Goal: Task Accomplishment & Management: Complete application form

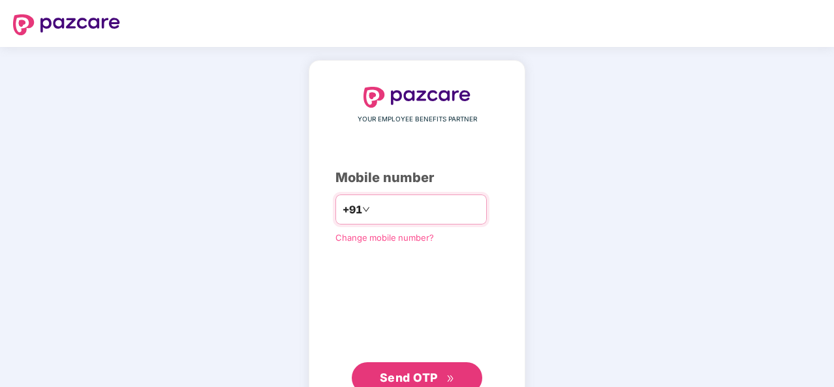
scroll to position [44, 0]
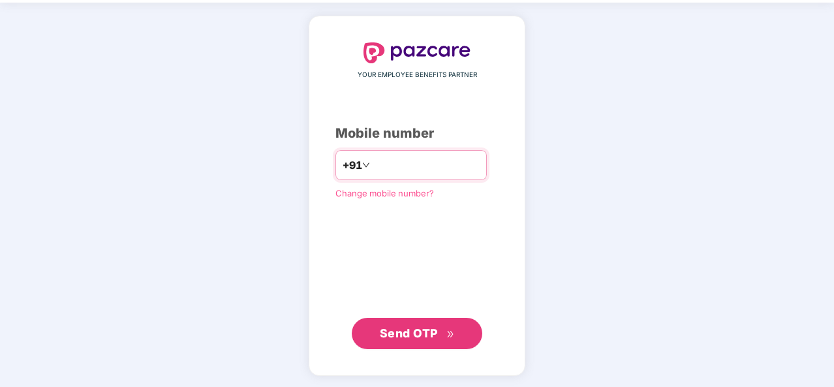
click at [412, 155] on input "number" at bounding box center [425, 165] width 107 height 21
type input "**********"
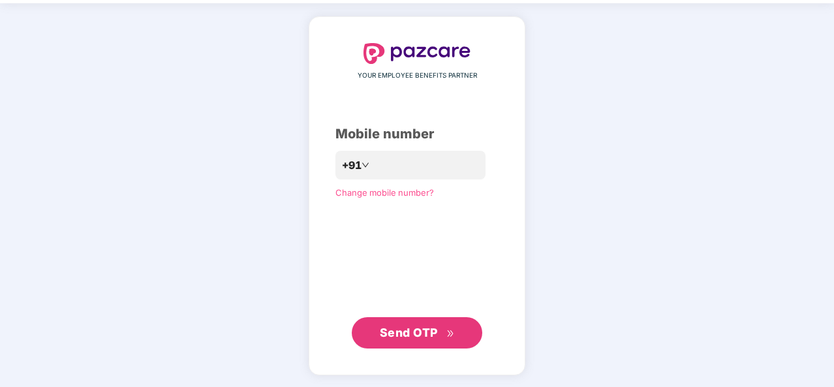
click at [428, 335] on span "Send OTP" at bounding box center [409, 333] width 58 height 14
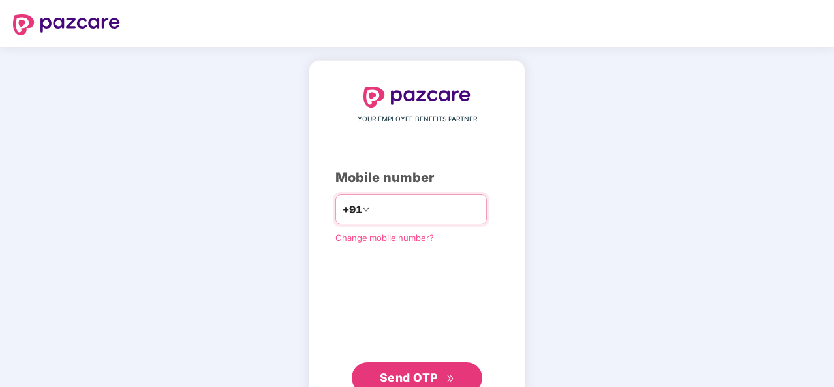
scroll to position [44, 0]
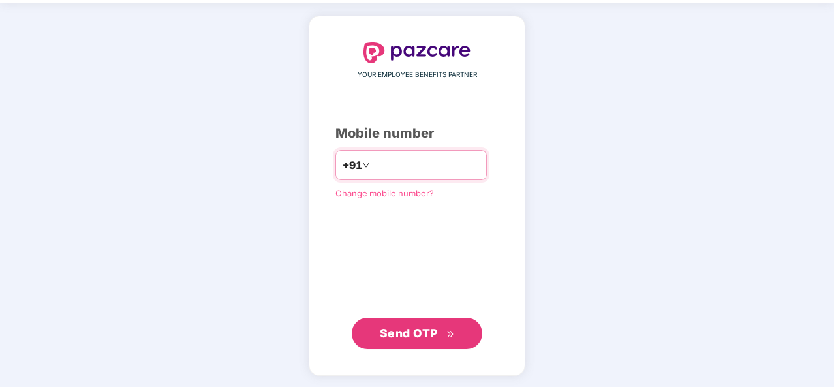
click at [362, 161] on icon "down" at bounding box center [366, 165] width 8 height 8
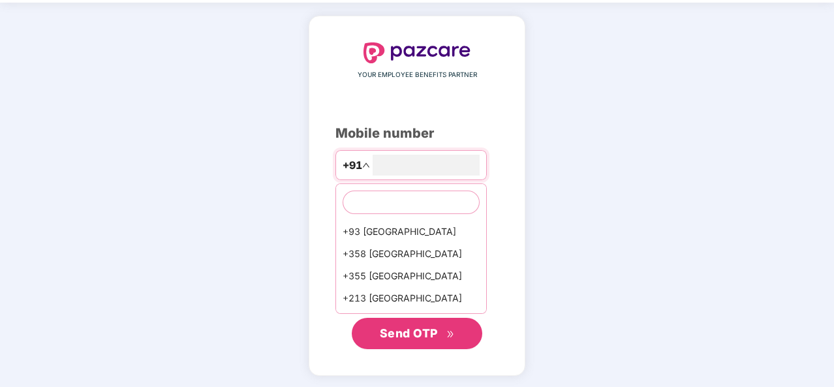
scroll to position [44, 0]
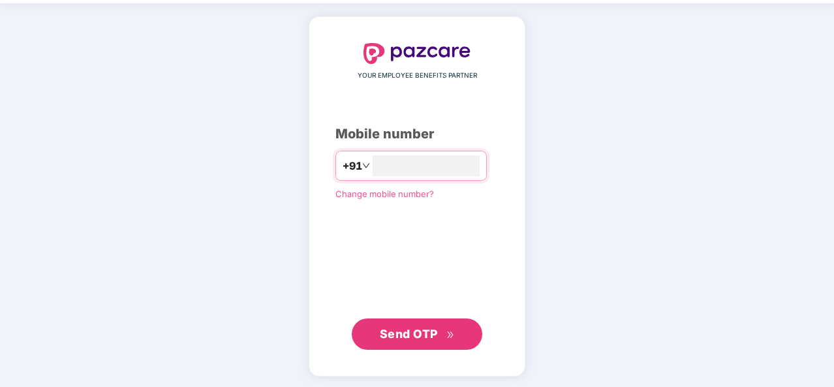
click at [561, 167] on div "YOUR EMPLOYEE BENEFITS PARTNER Mobile number +91 Change mobile number? Send OTP" at bounding box center [417, 196] width 834 height 386
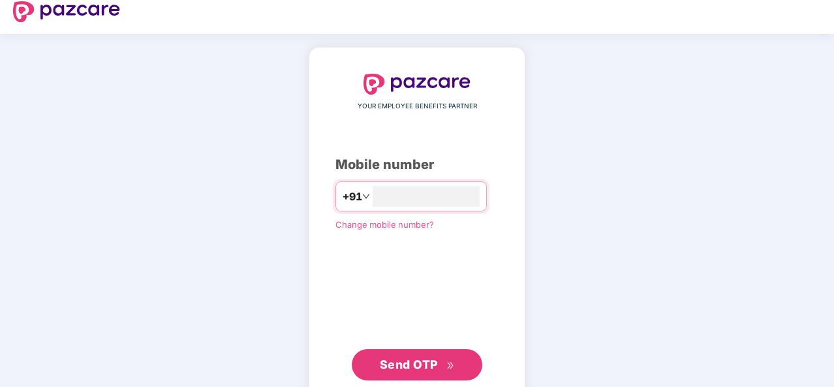
scroll to position [0, 0]
